Goal: Task Accomplishment & Management: Complete application form

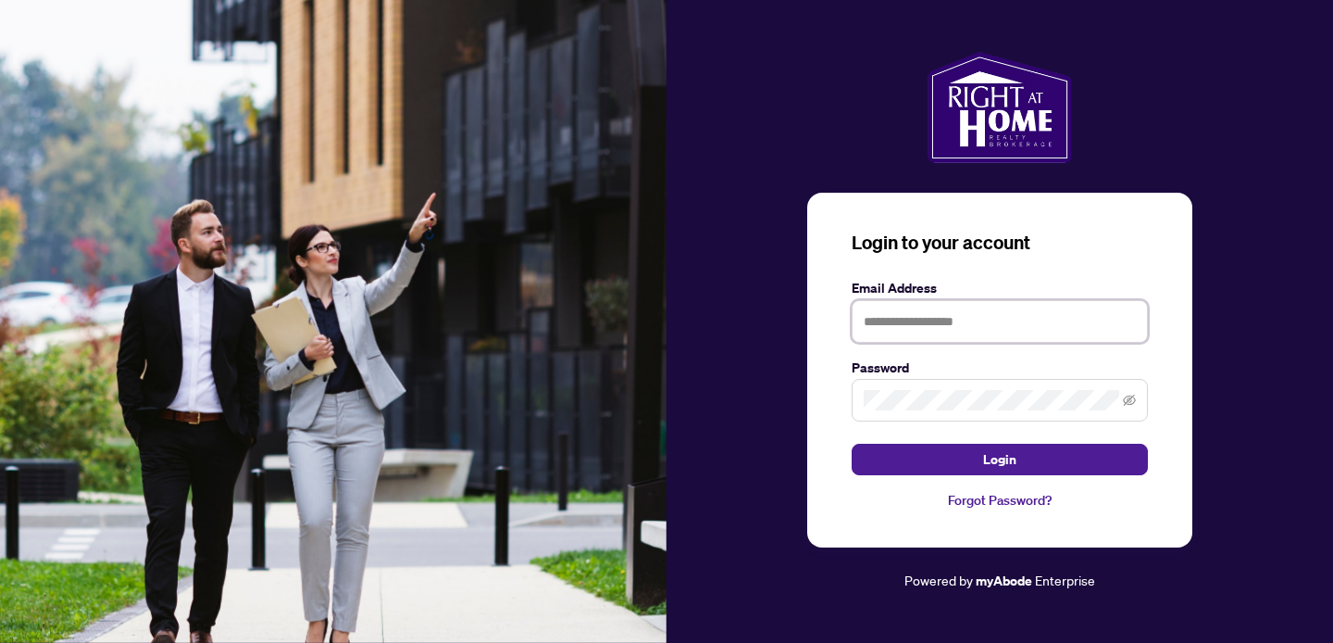
type input "**********"
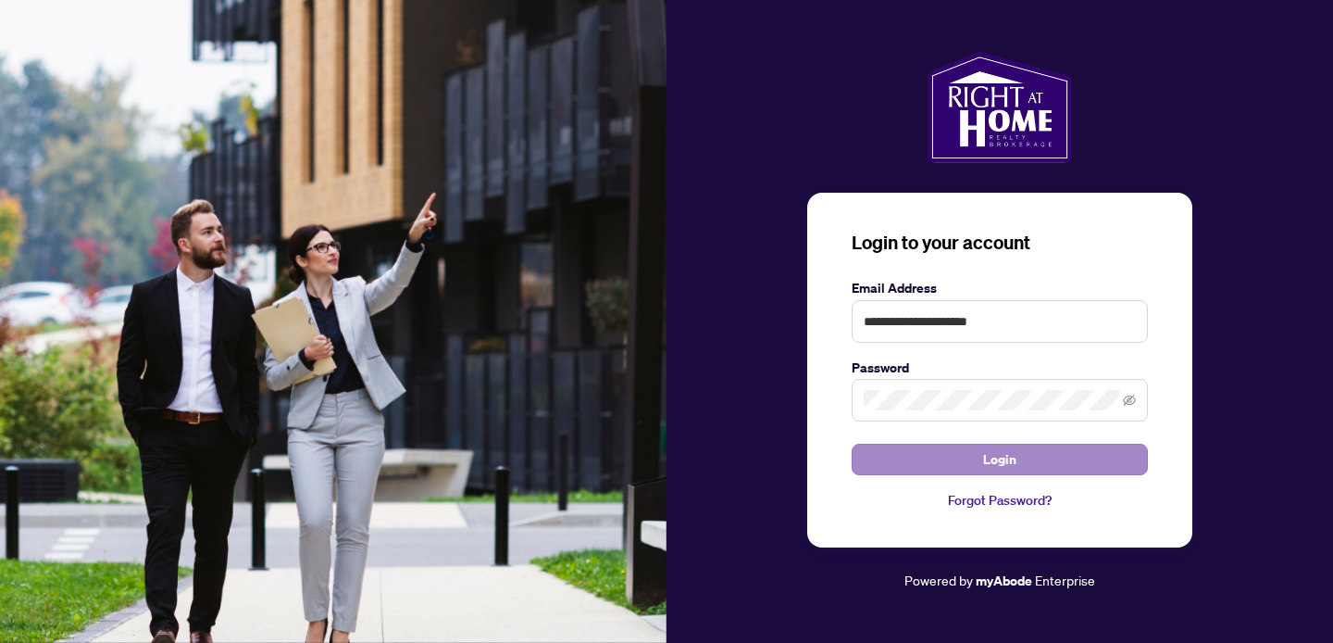
click at [916, 453] on button "Login" at bounding box center [1000, 459] width 296 height 31
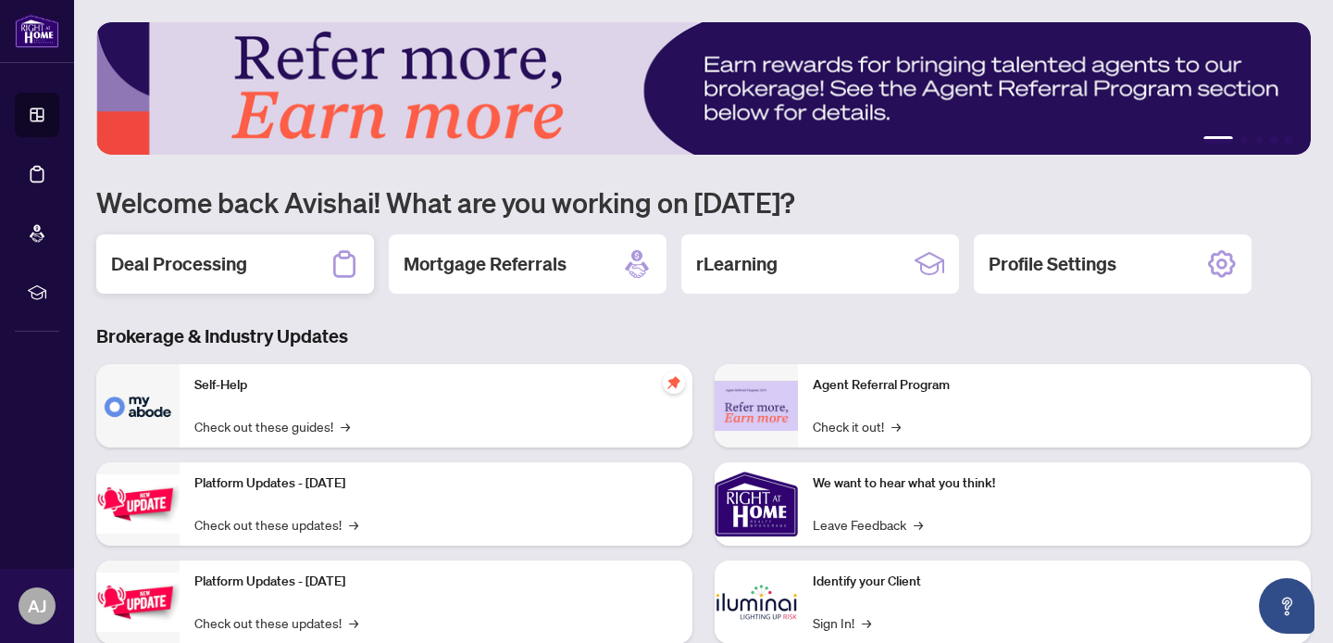
click at [213, 273] on h2 "Deal Processing" at bounding box center [179, 264] width 136 height 26
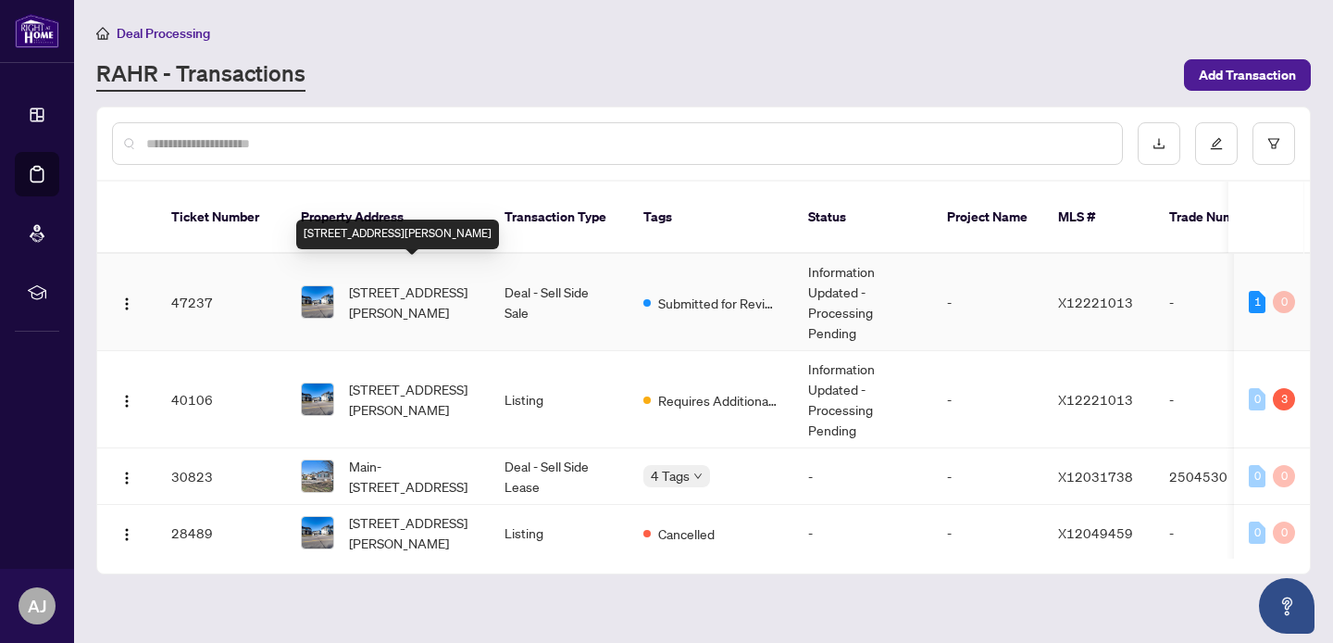
click at [427, 282] on span "[STREET_ADDRESS][PERSON_NAME]" at bounding box center [412, 301] width 126 height 41
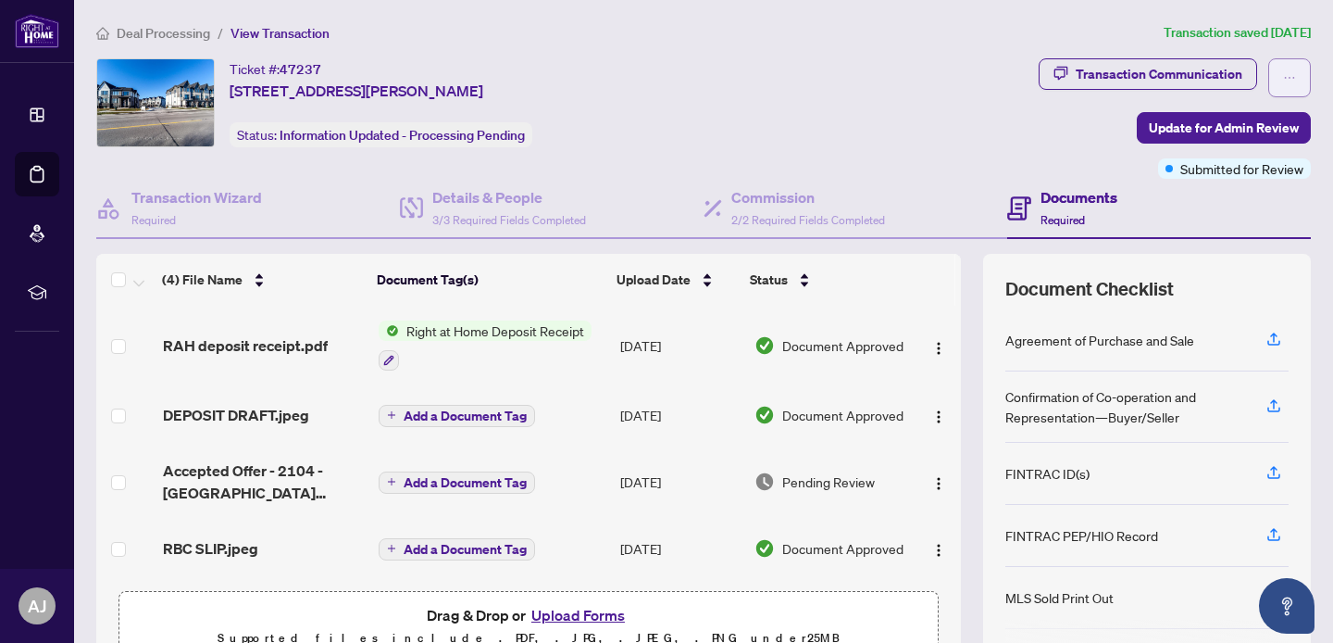
click at [1292, 78] on icon "ellipsis" at bounding box center [1289, 77] width 13 height 13
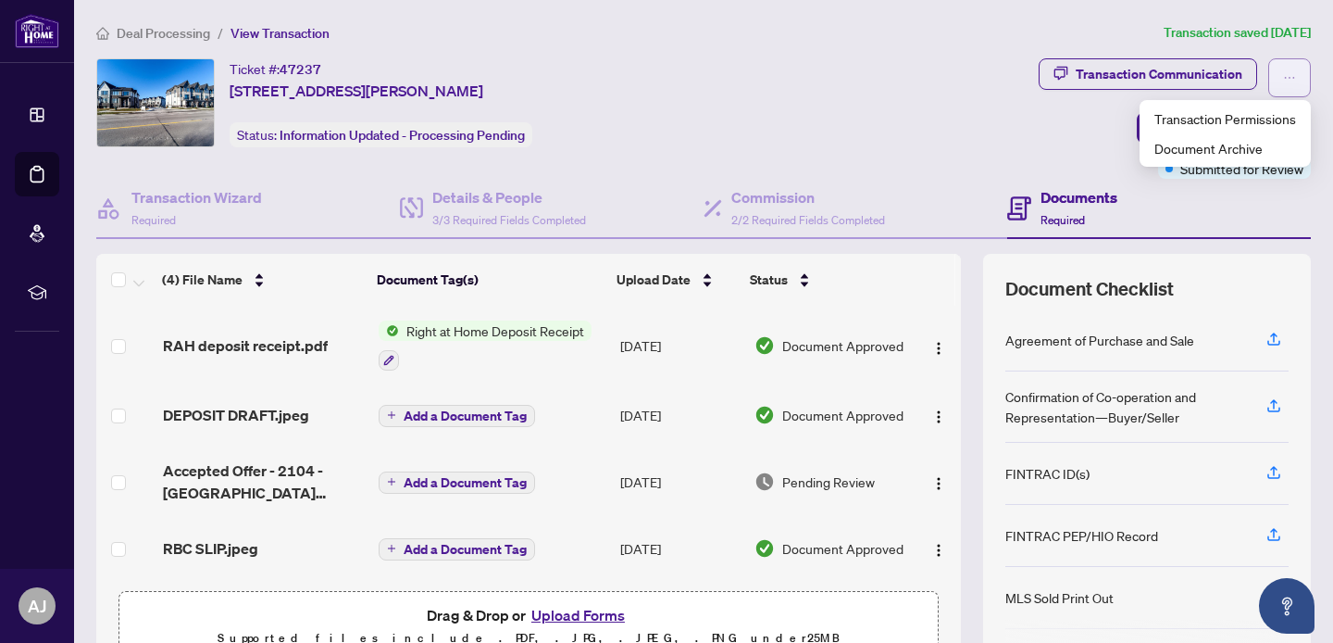
click at [1292, 78] on icon "ellipsis" at bounding box center [1289, 77] width 13 height 13
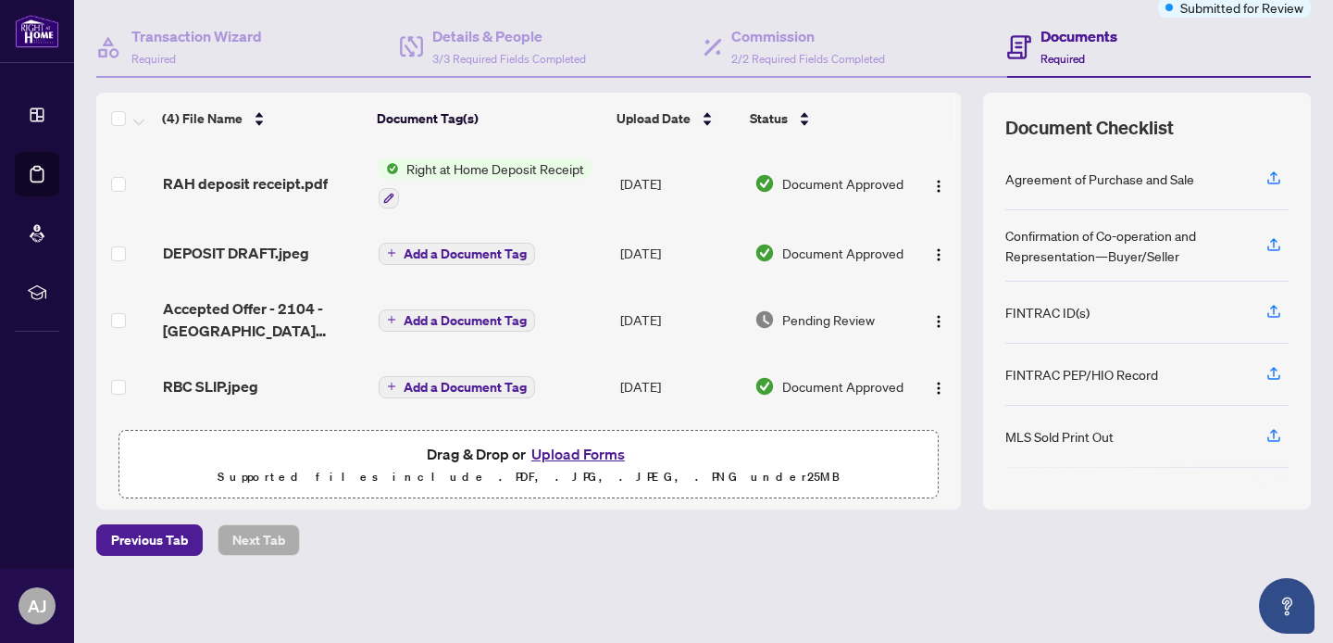
scroll to position [160, 0]
click at [549, 454] on button "Upload Forms" at bounding box center [578, 455] width 105 height 24
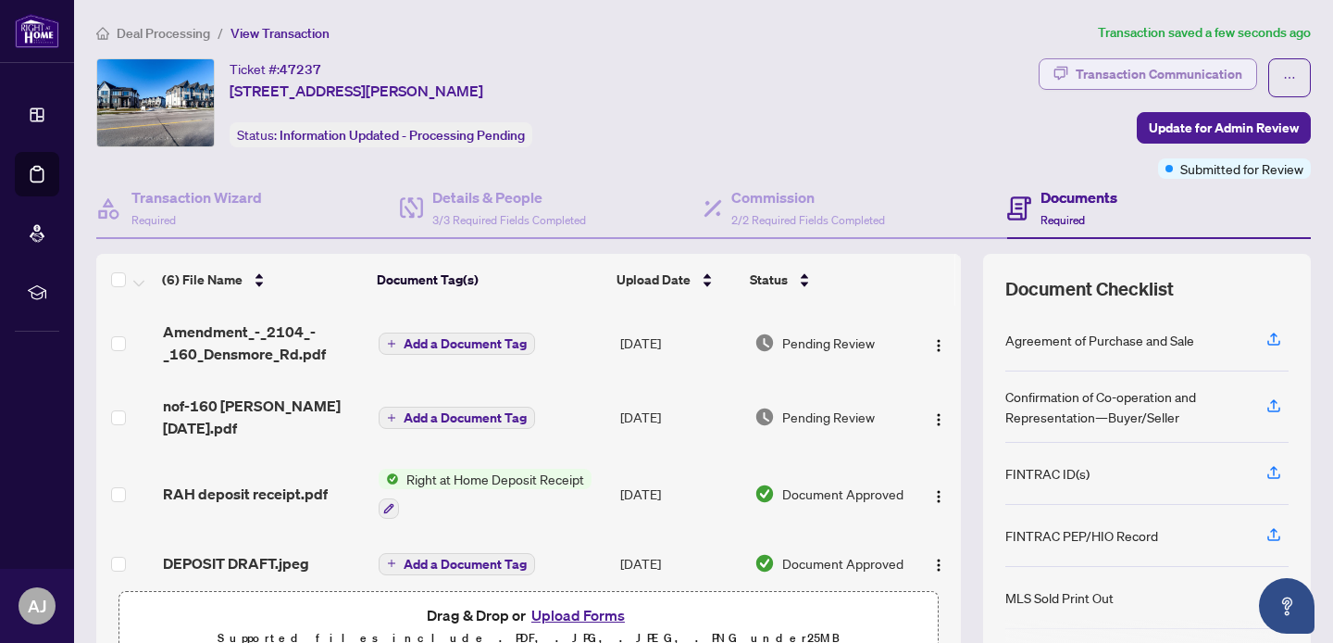
scroll to position [0, 0]
click at [581, 619] on button "Upload Forms" at bounding box center [578, 615] width 105 height 24
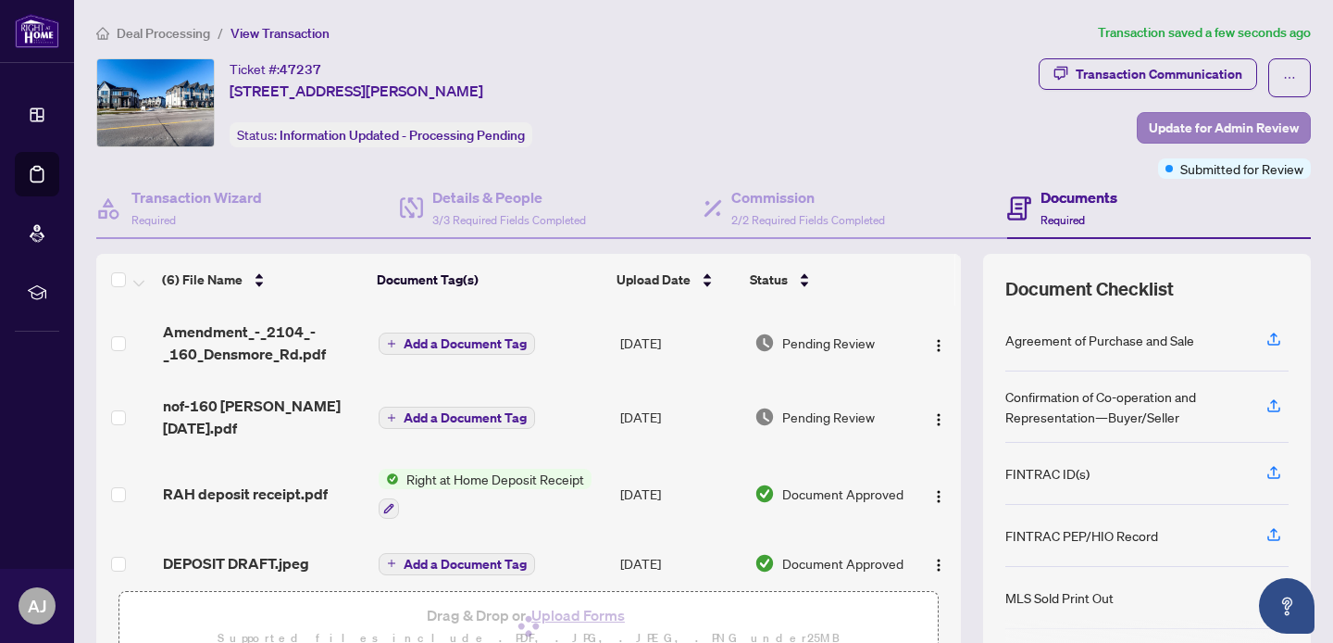
click at [1189, 128] on span "Update for Admin Review" at bounding box center [1224, 128] width 150 height 30
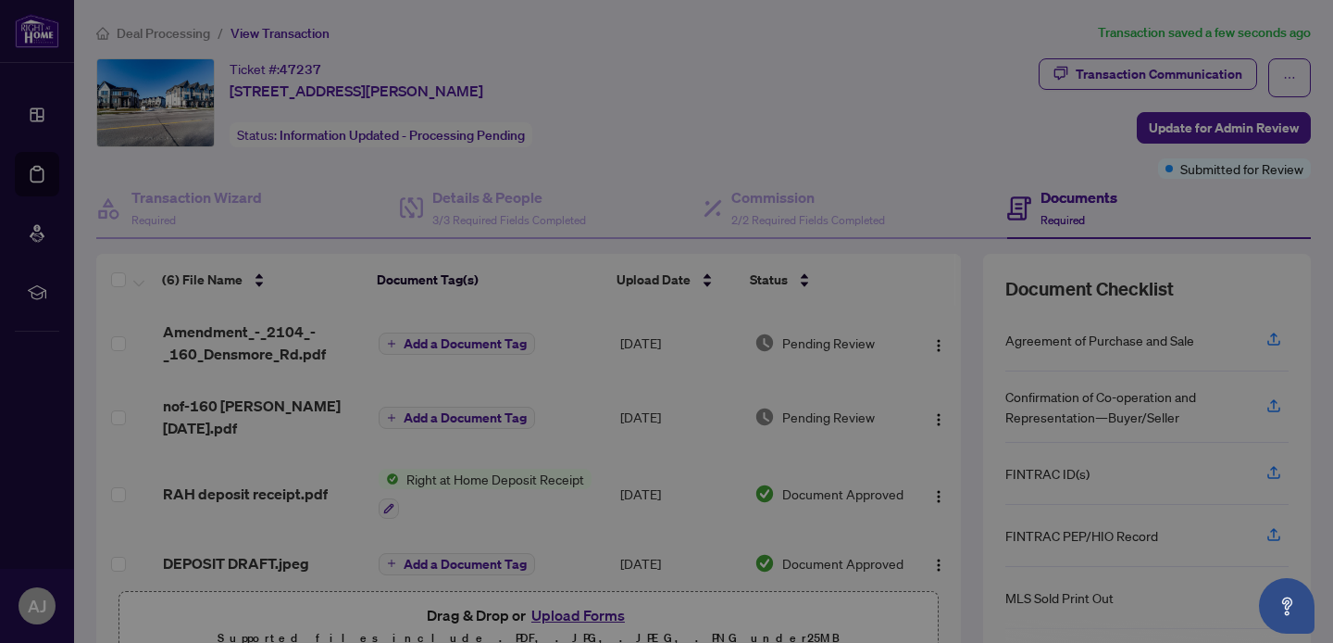
scroll to position [160, 0]
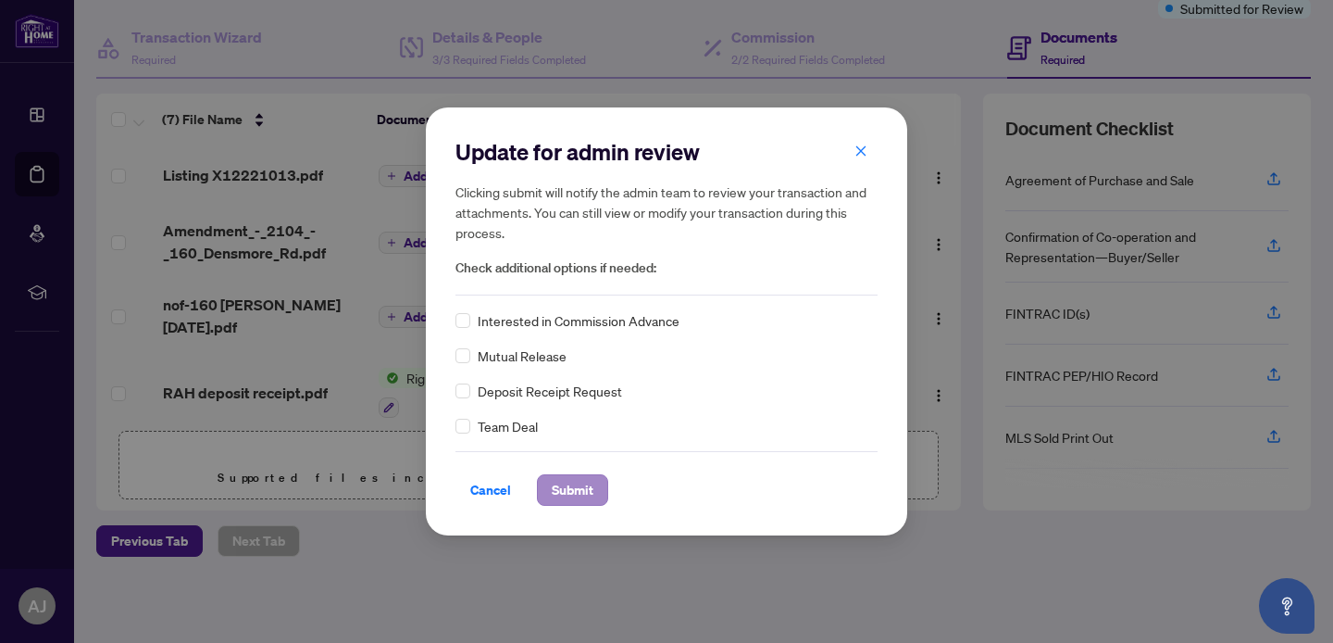
click at [560, 490] on span "Submit" at bounding box center [573, 490] width 42 height 30
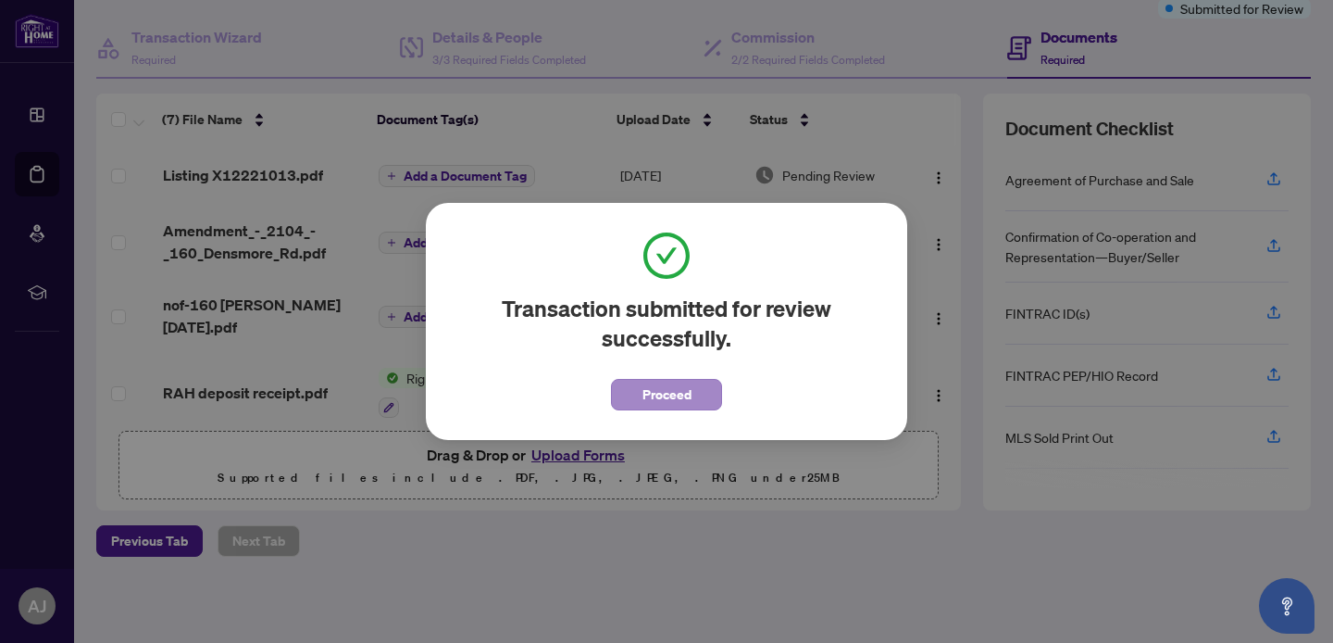
click at [667, 394] on span "Proceed" at bounding box center [667, 395] width 49 height 30
